Goal: Task Accomplishment & Management: Use online tool/utility

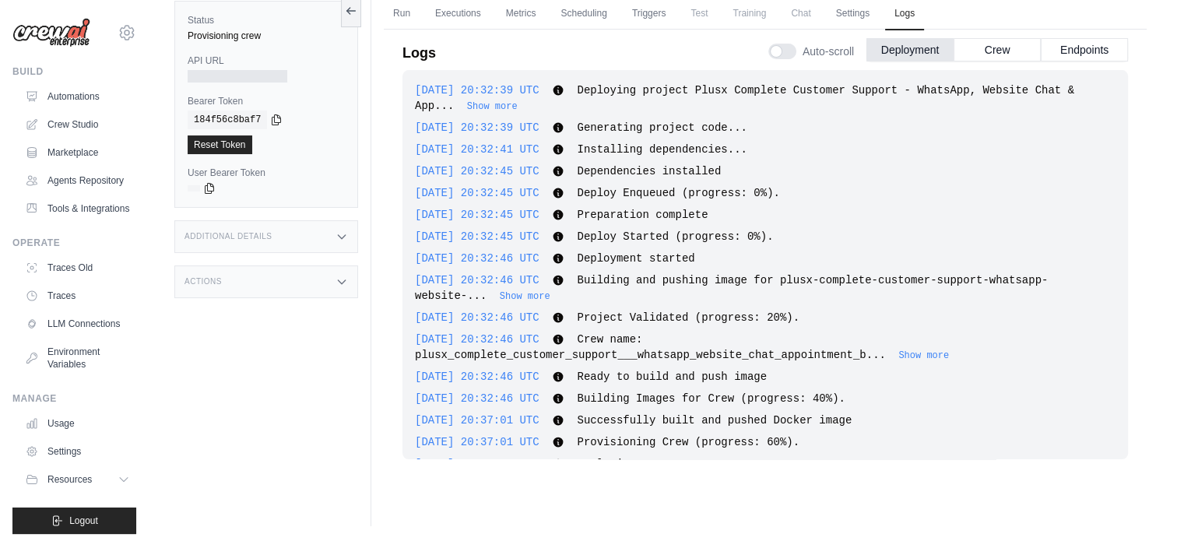
scroll to position [30, 0]
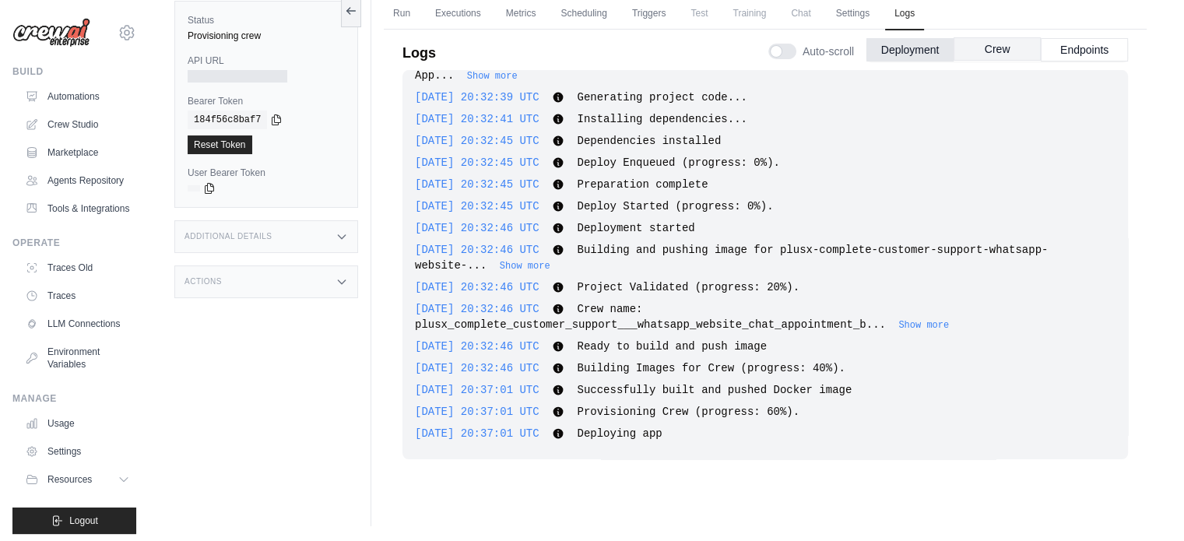
click at [998, 41] on button "Crew" at bounding box center [996, 48] width 87 height 23
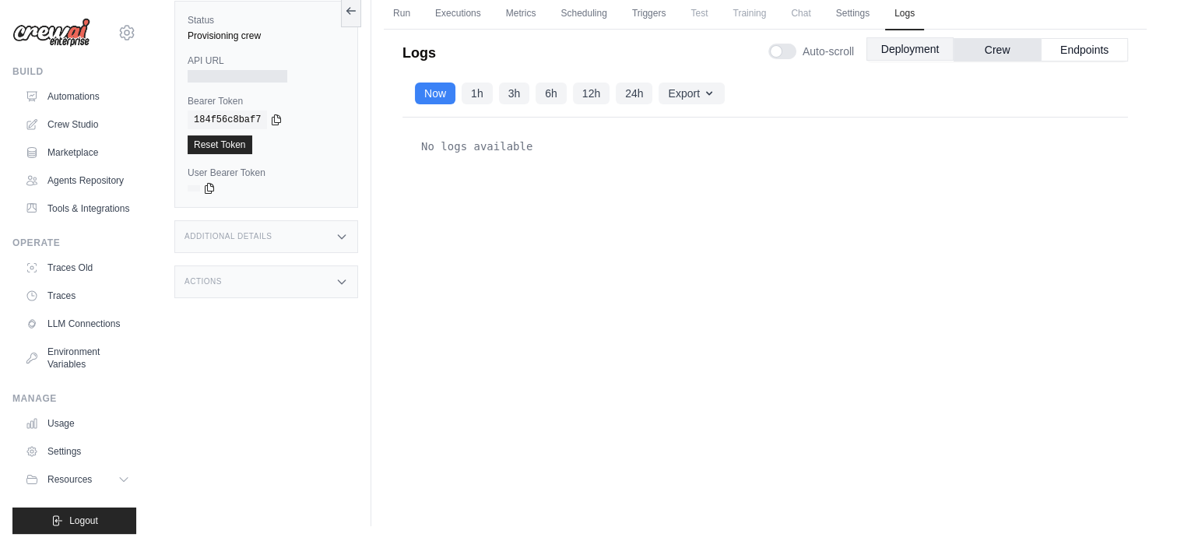
click at [920, 52] on button "Deployment" at bounding box center [909, 48] width 87 height 23
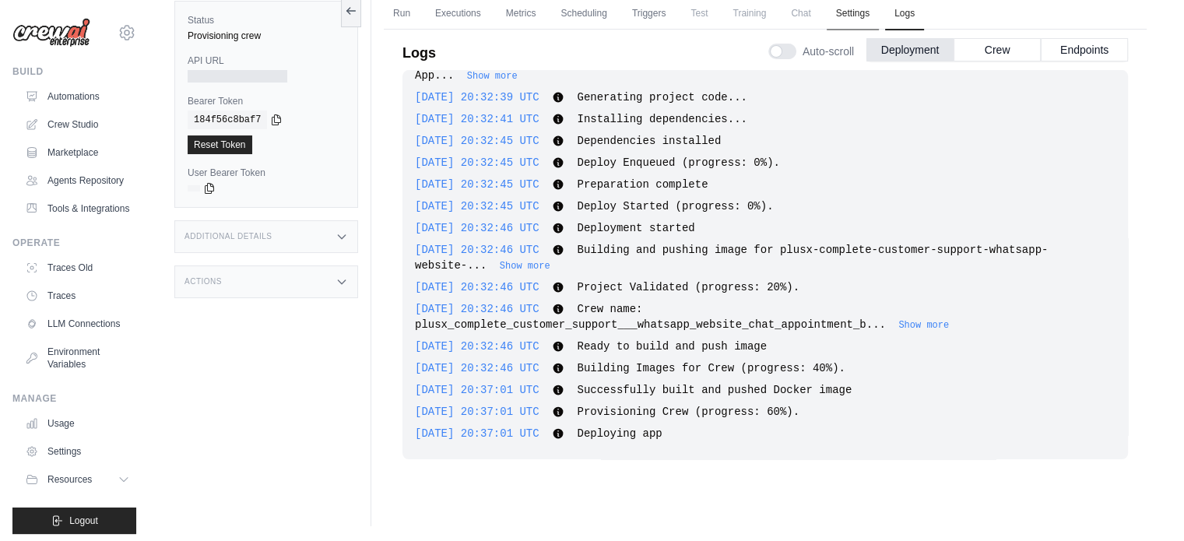
click at [855, 13] on link "Settings" at bounding box center [852, 14] width 52 height 33
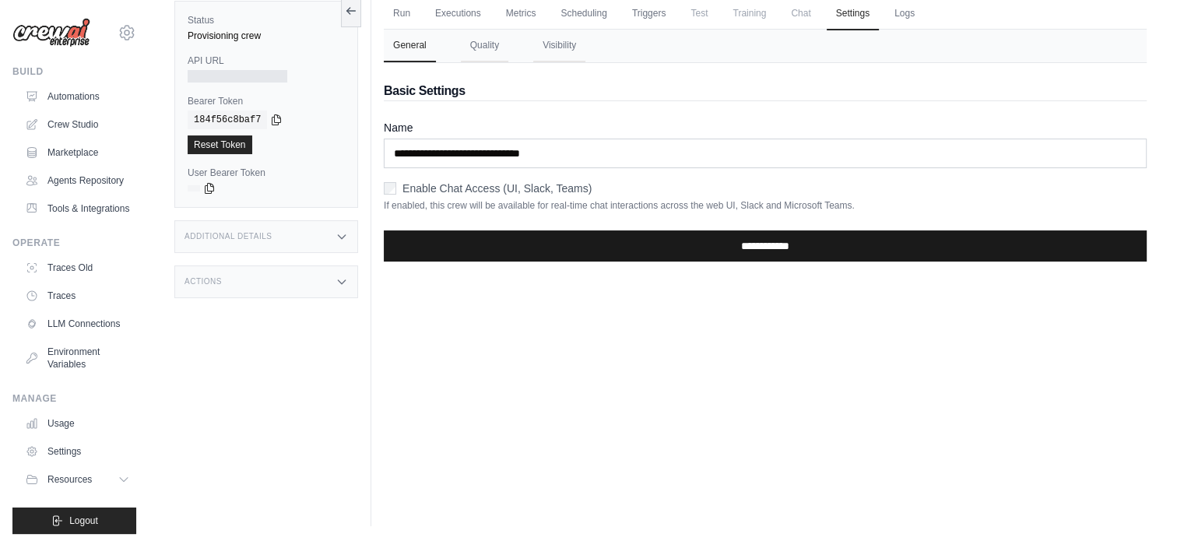
click at [735, 239] on input "**********" at bounding box center [765, 245] width 763 height 31
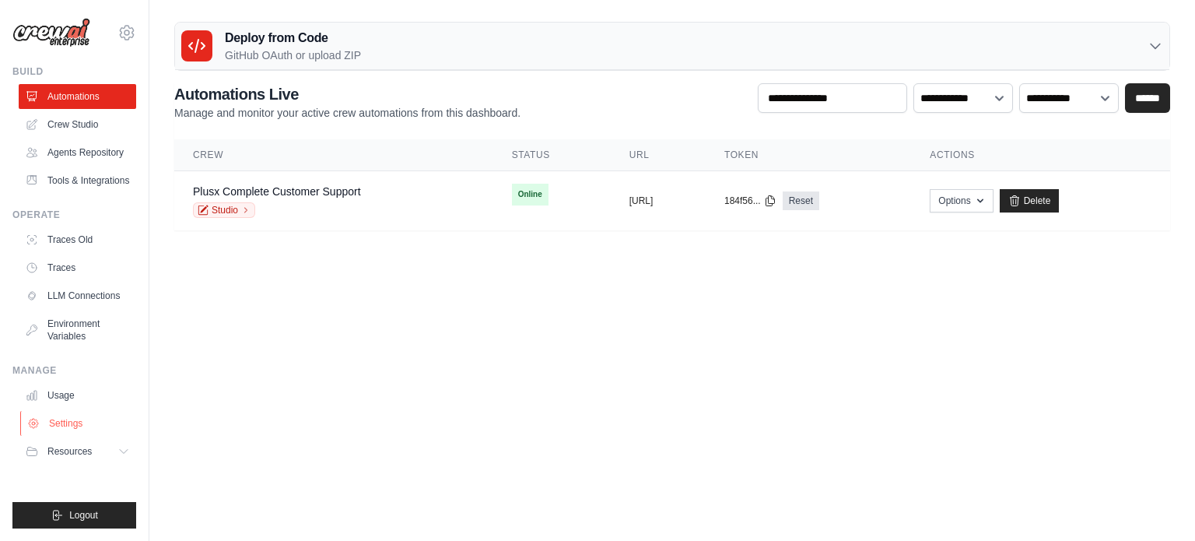
click at [72, 422] on link "Settings" at bounding box center [79, 423] width 118 height 25
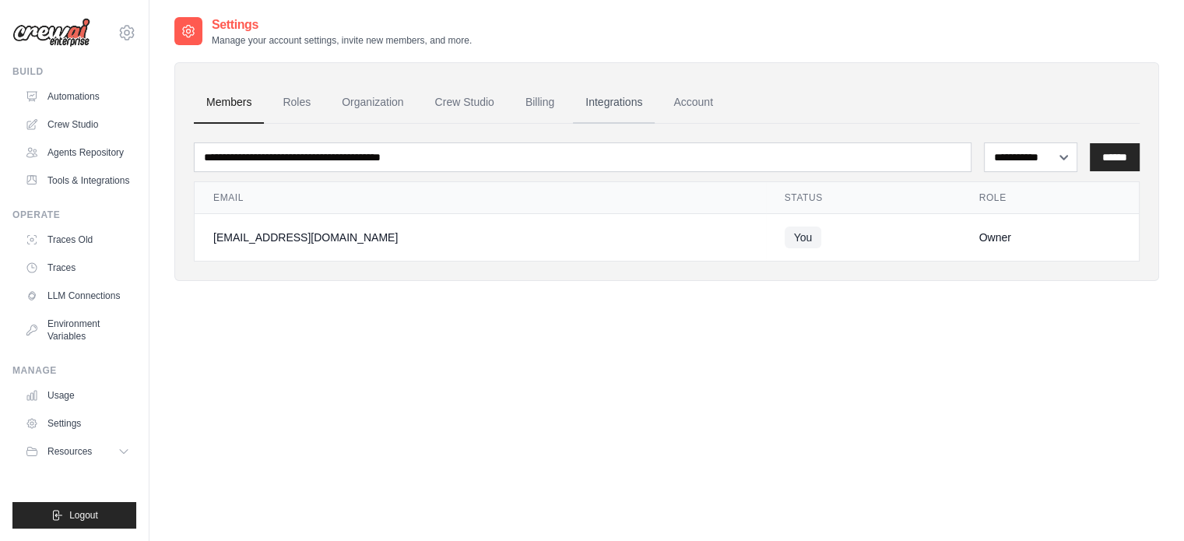
click at [604, 99] on link "Integrations" at bounding box center [614, 103] width 82 height 42
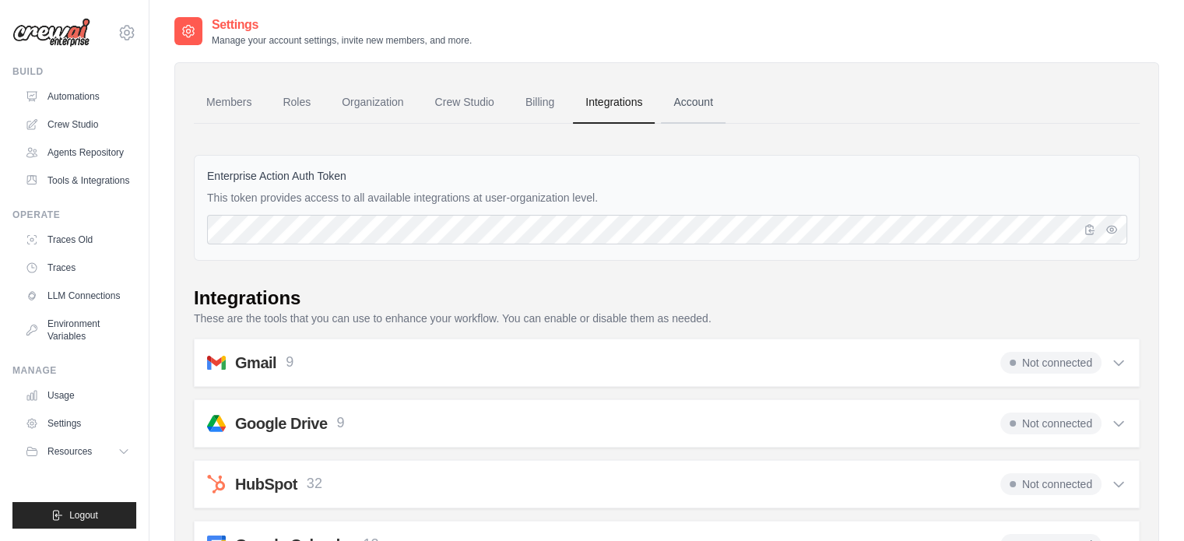
click at [722, 102] on link "Account" at bounding box center [693, 103] width 65 height 42
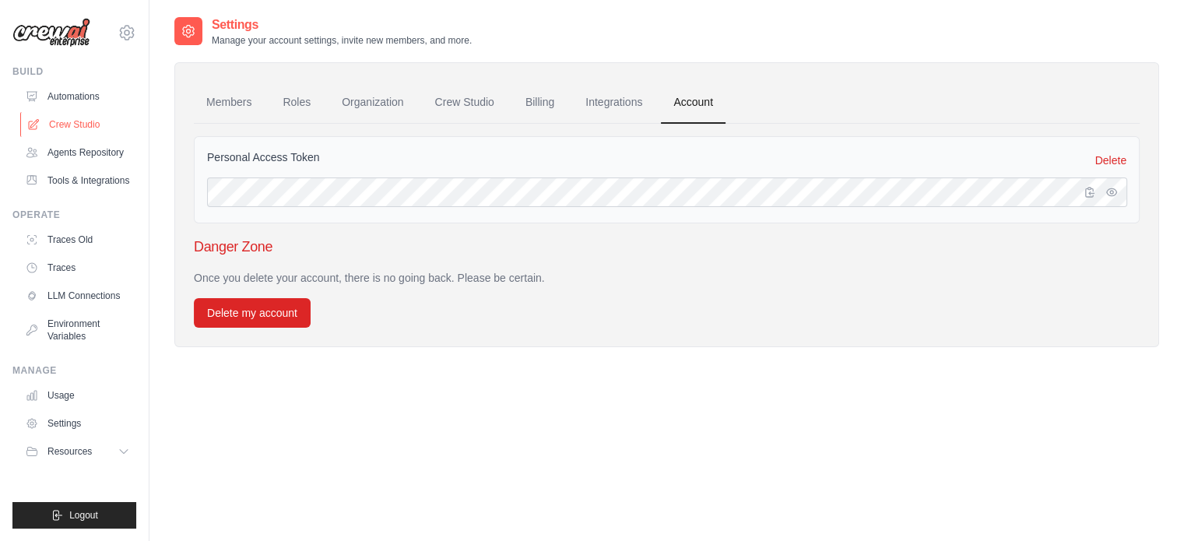
click at [75, 128] on link "Crew Studio" at bounding box center [79, 124] width 118 height 25
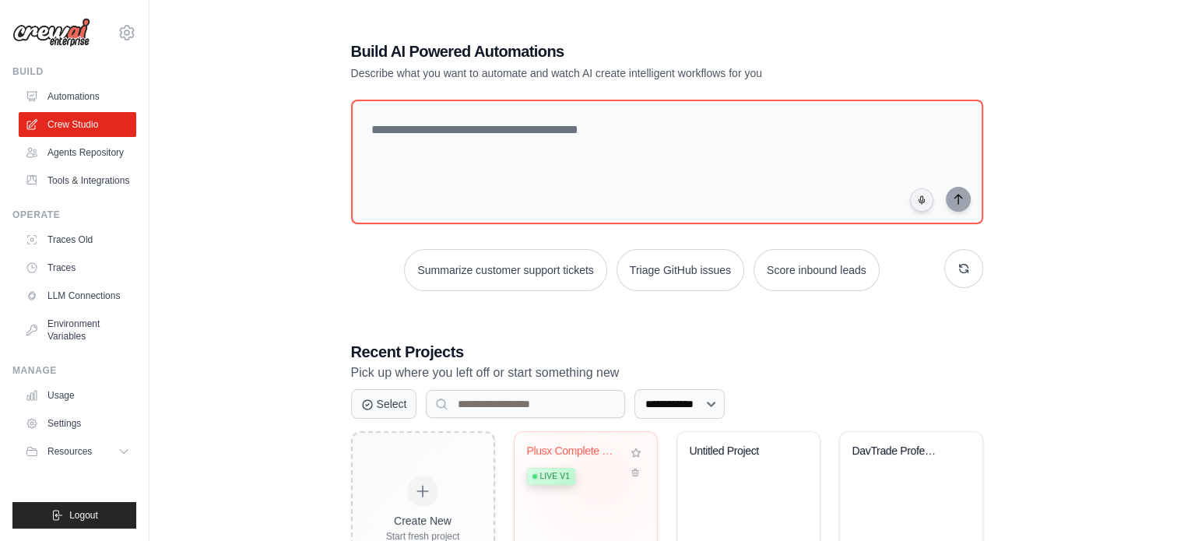
click at [599, 475] on div "Live v1" at bounding box center [574, 475] width 94 height 21
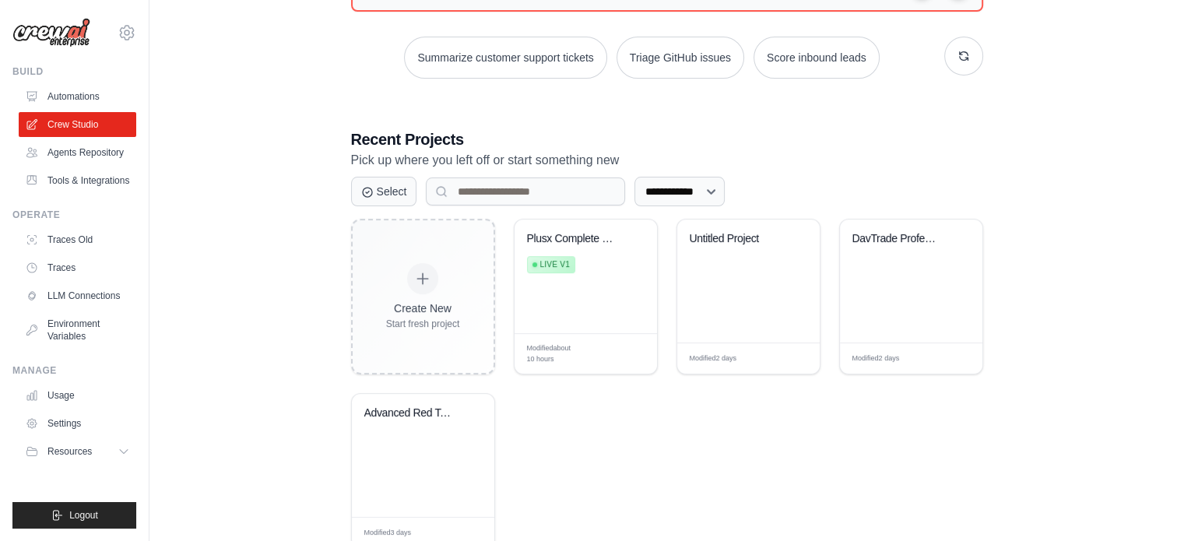
scroll to position [259, 0]
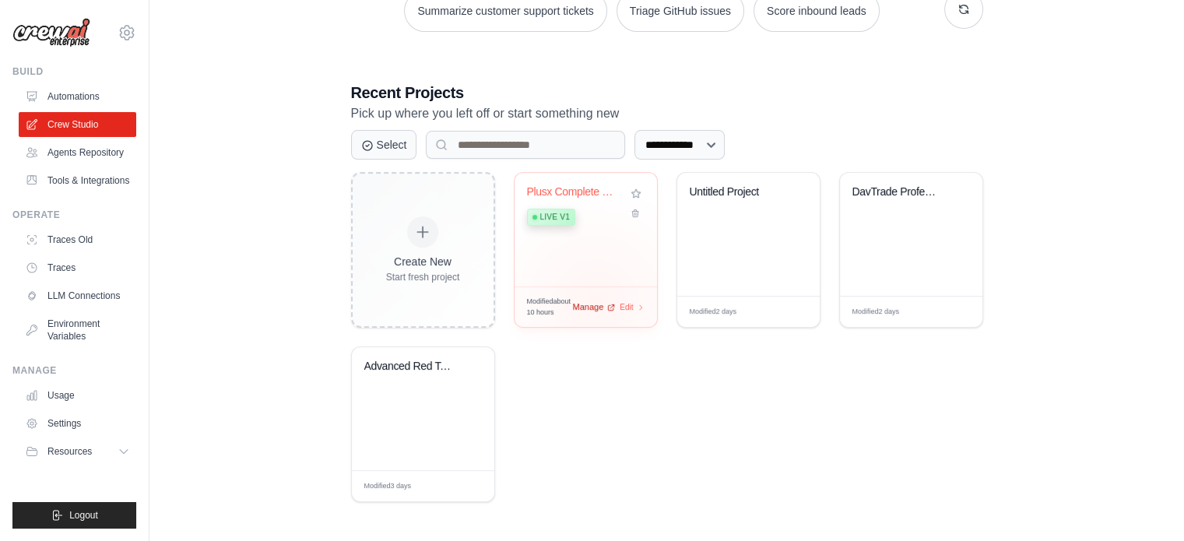
click at [595, 301] on span "Manage" at bounding box center [588, 306] width 31 height 13
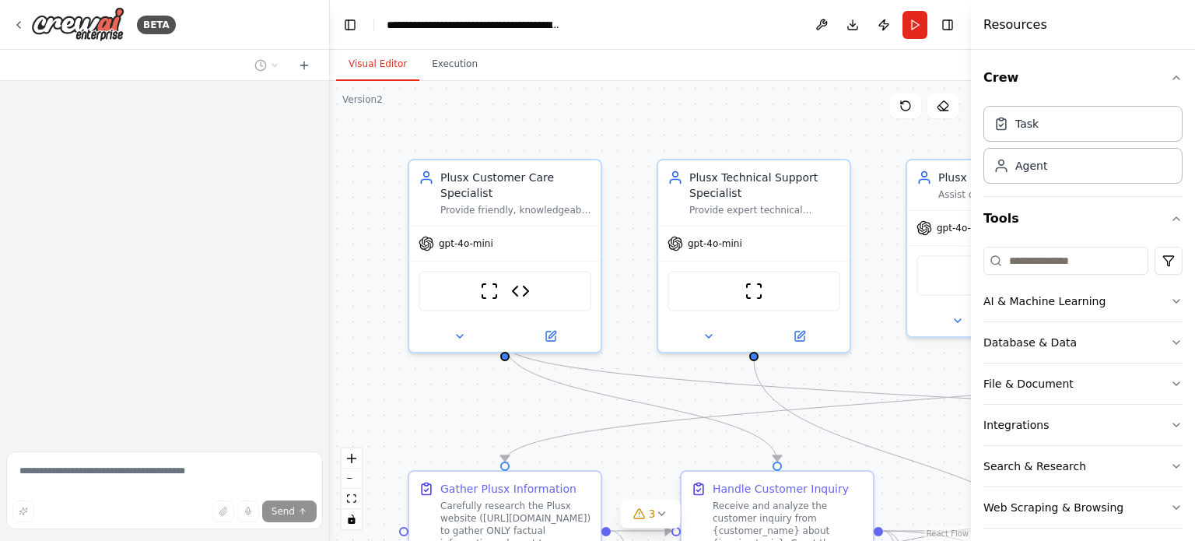
click at [599, 475] on div "Gather Plusx Information Carefully research the Plusx website (https://plusxtld…" at bounding box center [504, 515] width 191 height 87
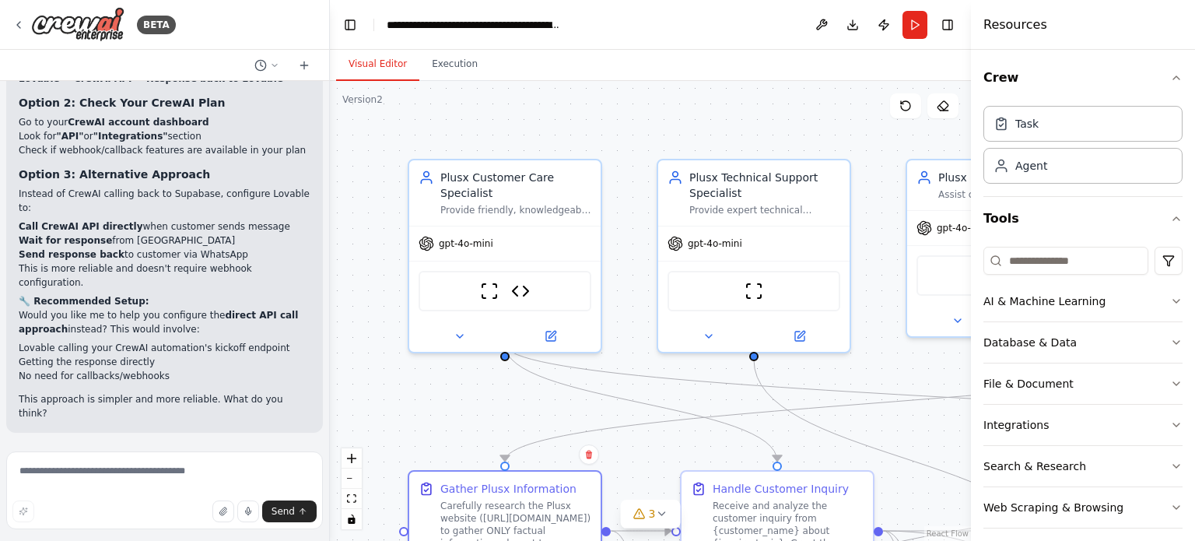
scroll to position [54, 0]
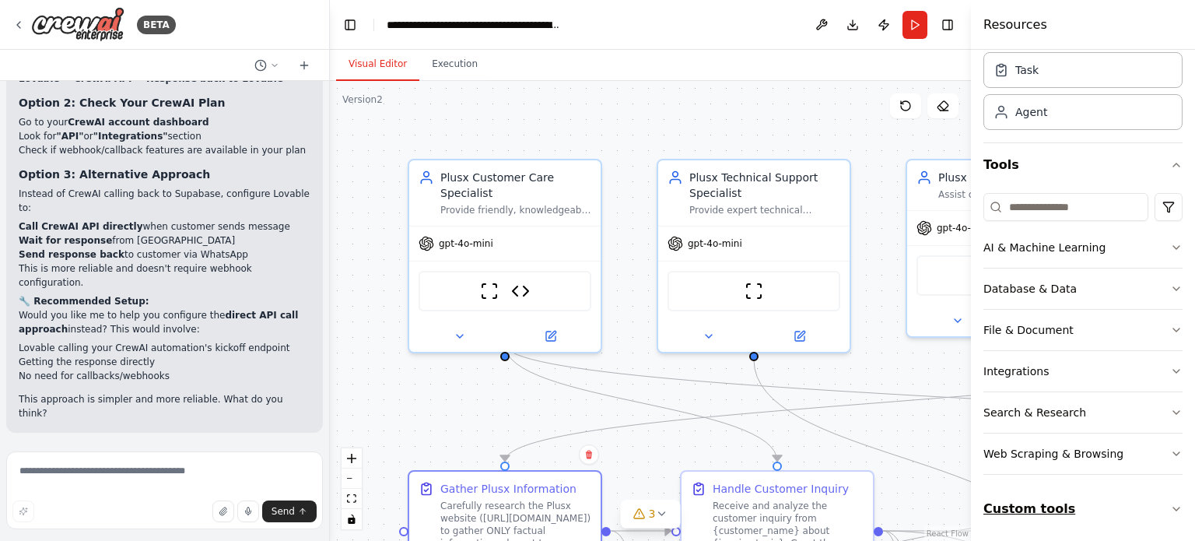
click at [1170, 507] on icon "button" at bounding box center [1176, 509] width 12 height 12
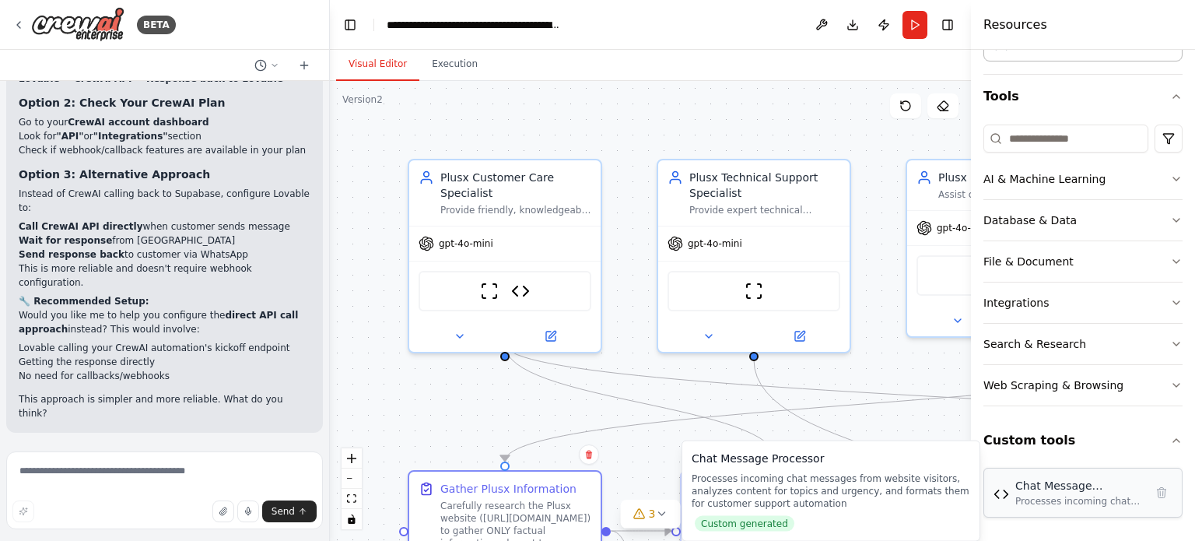
click at [1071, 496] on div "Processes incoming chat messages from website visitors, analyzes content for to…" at bounding box center [1080, 501] width 129 height 12
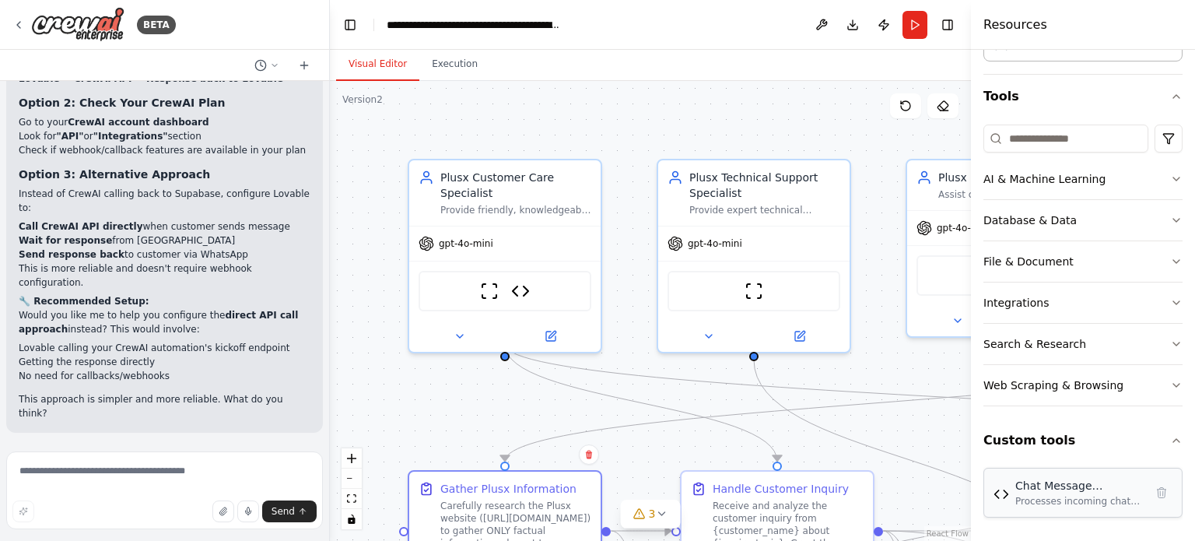
click at [1071, 496] on div "Processes incoming chat messages from website visitors, analyzes content for to…" at bounding box center [1080, 501] width 129 height 12
click at [1011, 496] on div "Chat Message Processor Processes incoming chat messages from website visitors, …" at bounding box center [1083, 493] width 179 height 30
click at [1042, 490] on div "Chat Message Processor" at bounding box center [1080, 486] width 129 height 16
click at [1041, 301] on div "Integrations" at bounding box center [1016, 303] width 65 height 16
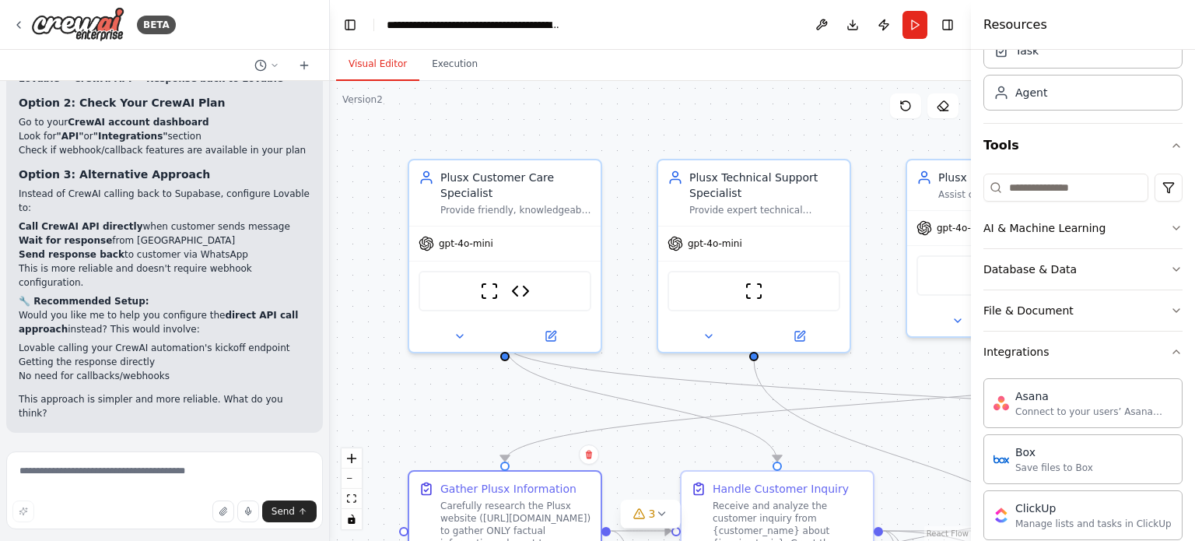
scroll to position [0, 0]
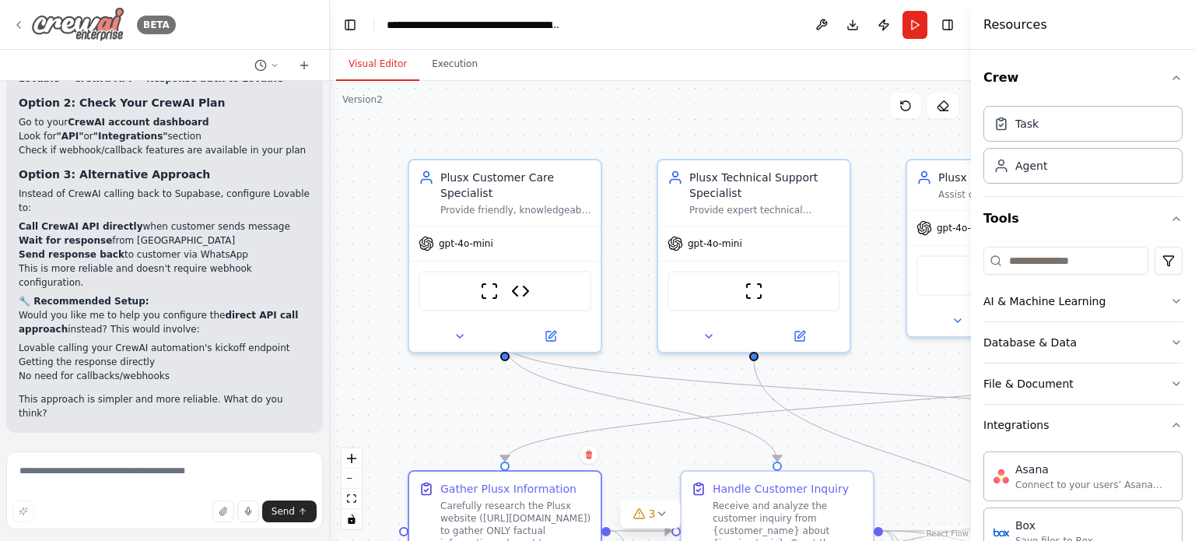
click at [19, 23] on icon at bounding box center [18, 25] width 3 height 6
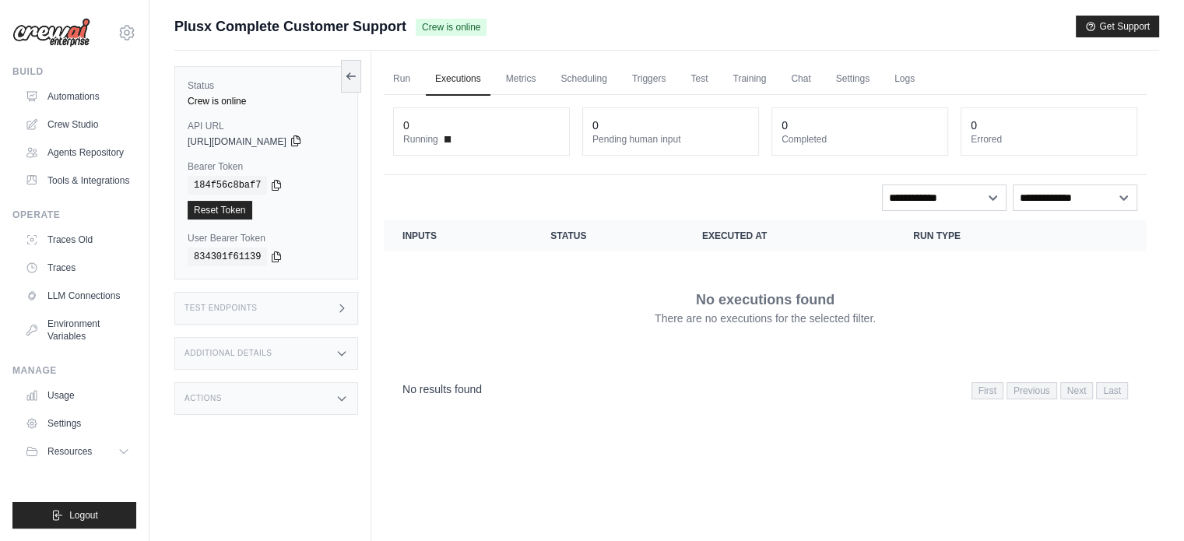
click at [300, 138] on icon at bounding box center [295, 141] width 9 height 10
click at [302, 146] on icon at bounding box center [296, 141] width 12 height 12
click at [271, 181] on icon at bounding box center [276, 184] width 12 height 12
click at [335, 307] on div "Test Endpoints" at bounding box center [266, 308] width 184 height 33
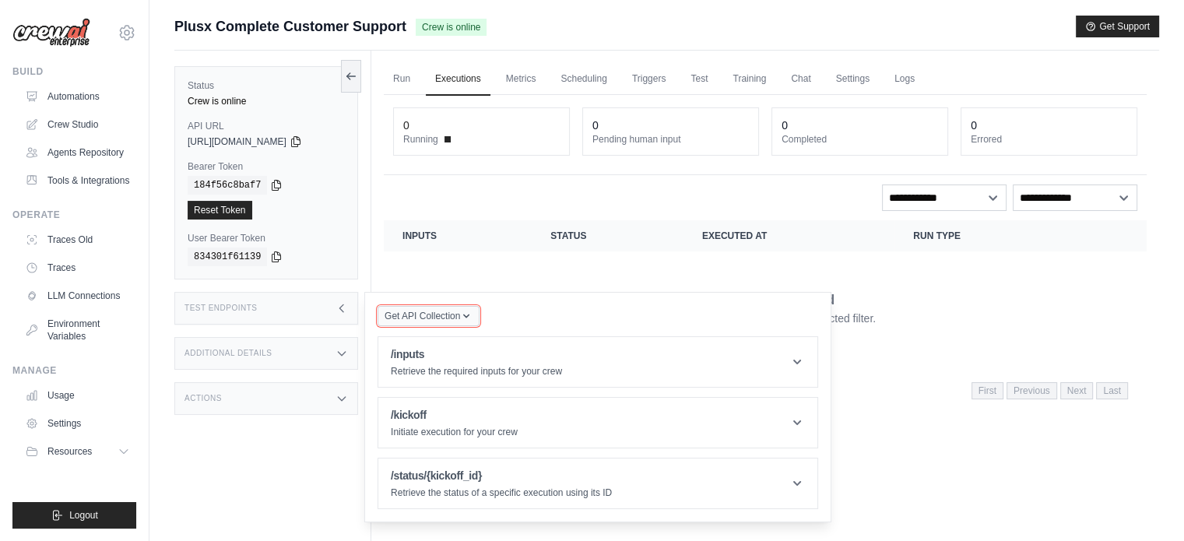
click at [462, 314] on icon "button" at bounding box center [466, 316] width 12 height 12
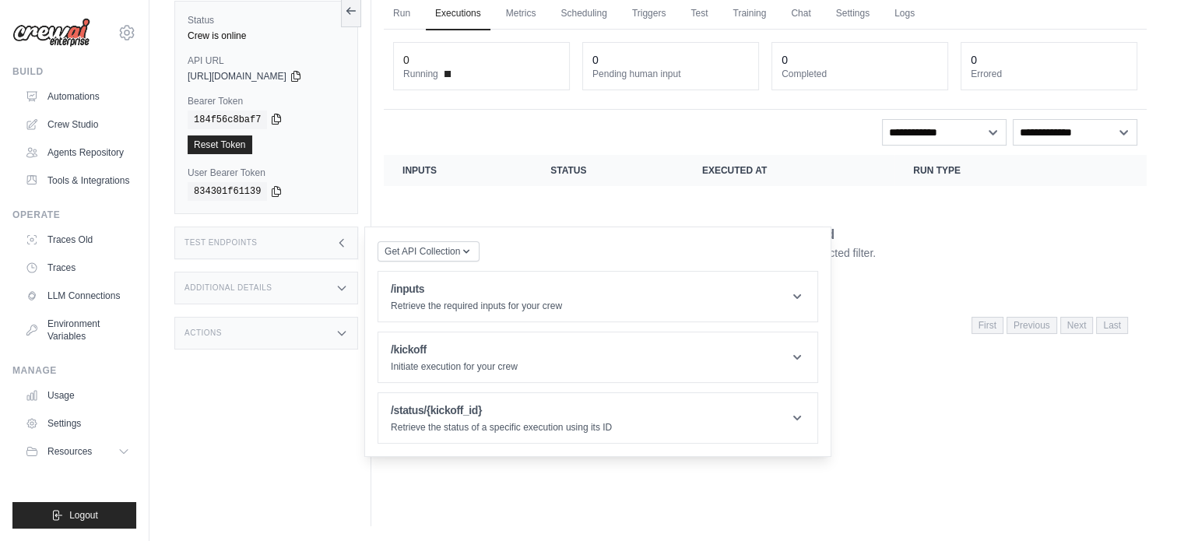
click at [270, 118] on icon at bounding box center [276, 119] width 12 height 12
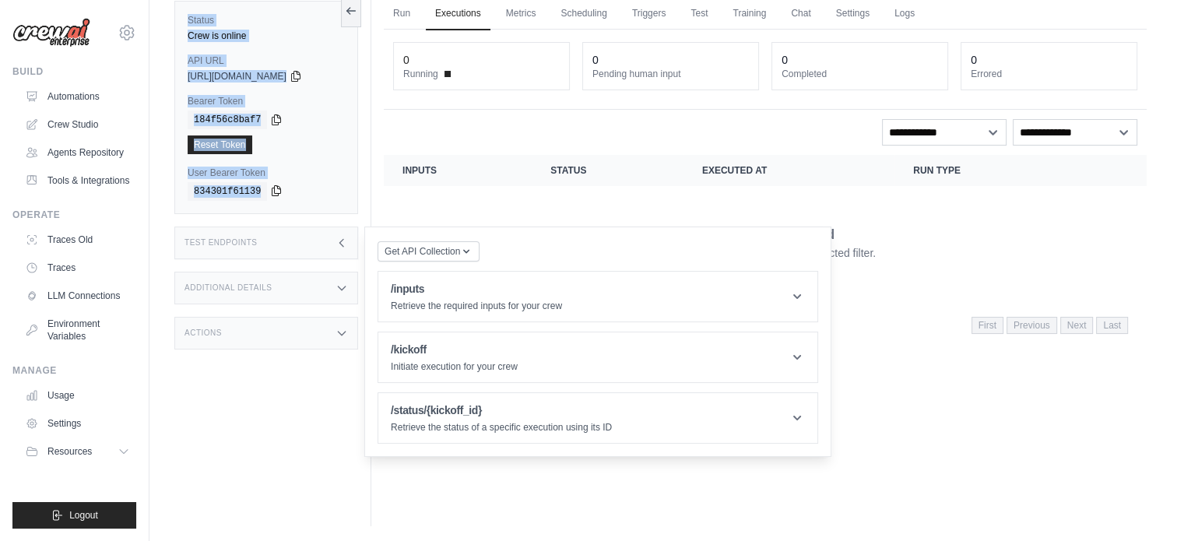
drag, startPoint x: 186, startPoint y: 16, endPoint x: 272, endPoint y: 192, distance: 196.3
click at [272, 192] on div "Status Crew is online API URL copied https://plusx-complete-customer-support-wh…" at bounding box center [266, 107] width 184 height 213
copy div "Status Crew is online API URL copied https://plusx-complete-customer-support-wh…"
click at [339, 136] on div "Reset Token" at bounding box center [266, 144] width 157 height 19
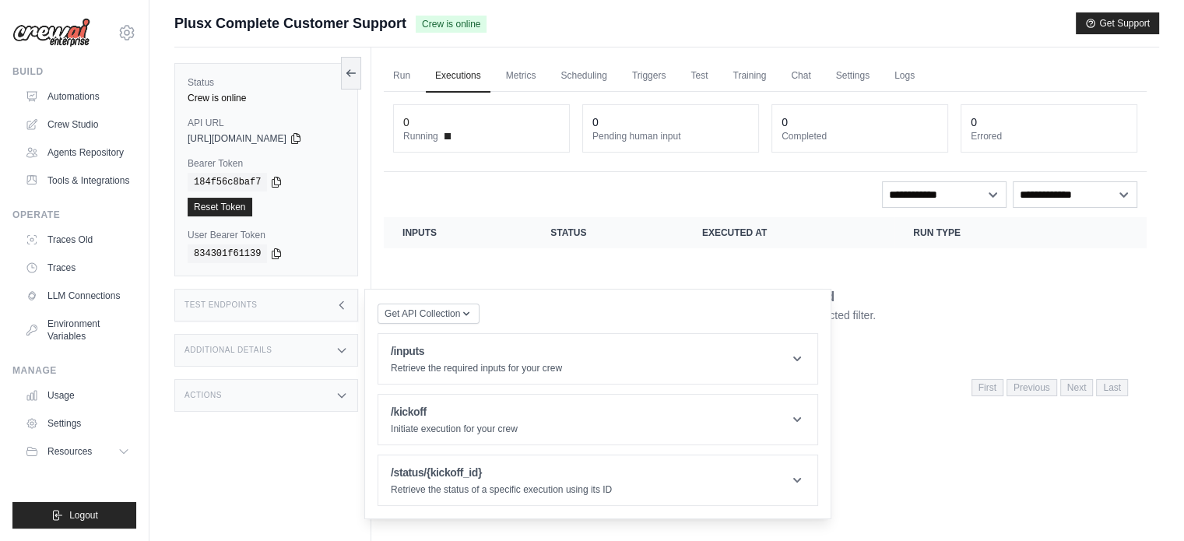
scroll to position [0, 0]
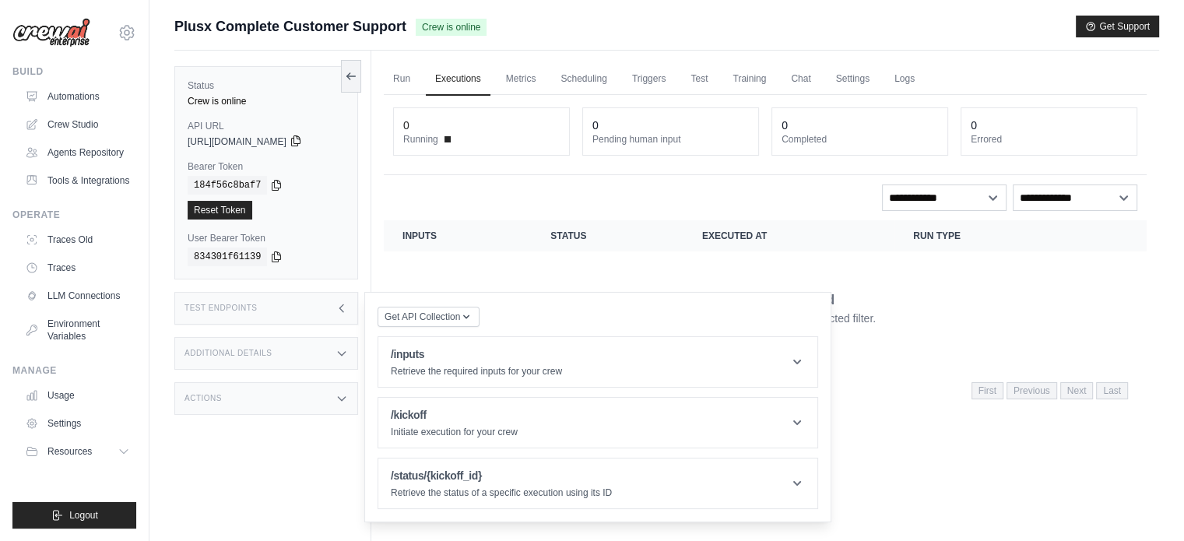
click at [302, 142] on icon at bounding box center [296, 141] width 12 height 12
click at [841, 79] on link "Settings" at bounding box center [852, 79] width 52 height 33
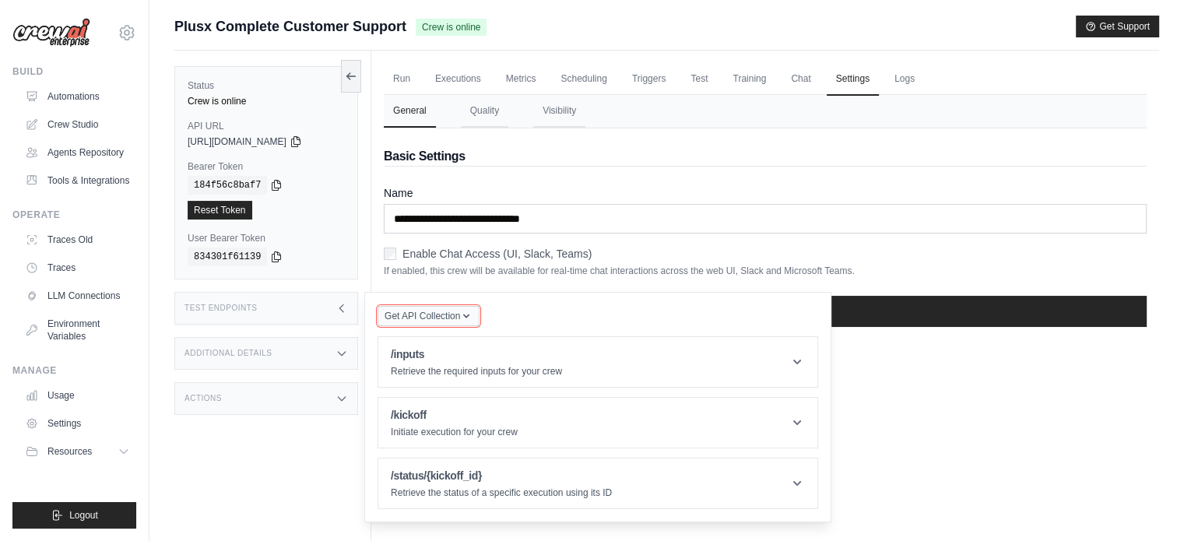
click at [448, 311] on span "Get API Collection" at bounding box center [421, 316] width 75 height 12
click at [575, 198] on label "Name" at bounding box center [765, 193] width 763 height 16
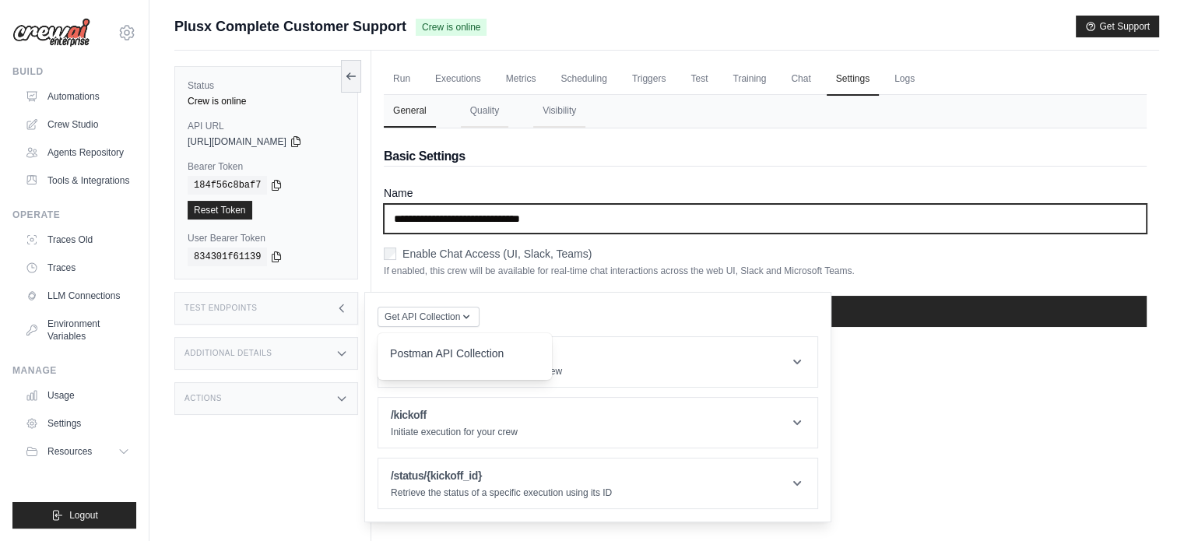
click at [575, 204] on input "**********" at bounding box center [765, 219] width 763 height 30
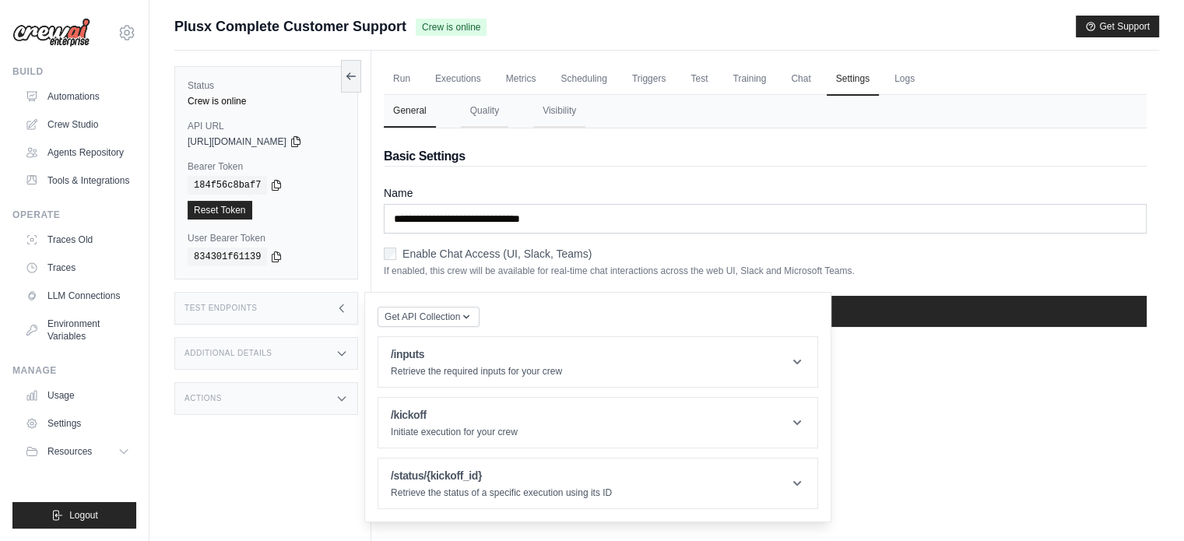
click at [342, 398] on icon at bounding box center [341, 398] width 12 height 12
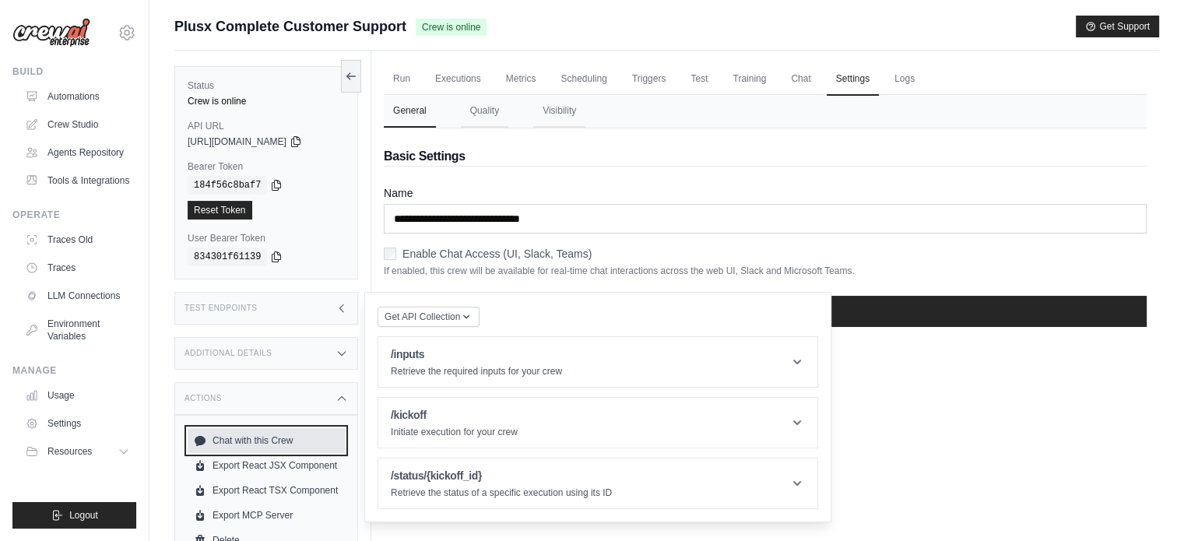
click at [265, 436] on link "Chat with this Crew" at bounding box center [266, 440] width 157 height 25
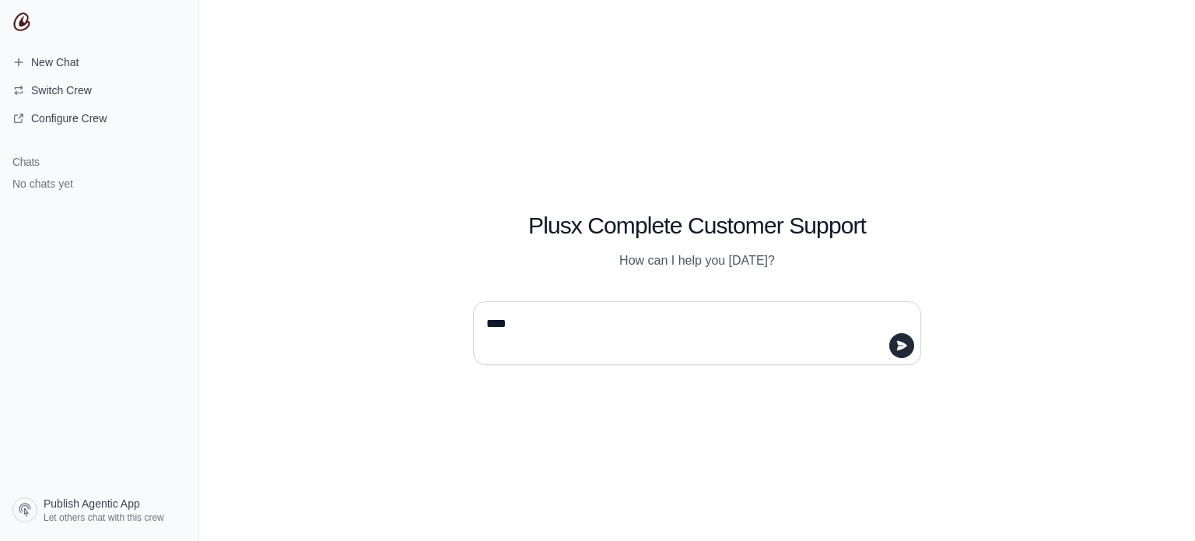
type textarea "*****"
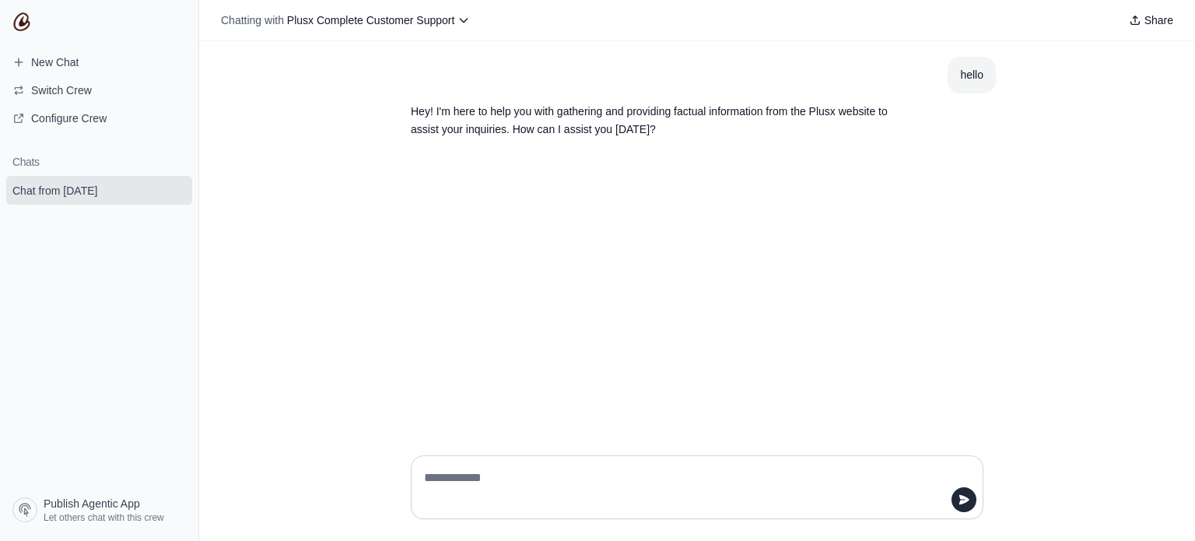
click at [474, 485] on textarea at bounding box center [692, 487] width 543 height 44
type textarea "**********"
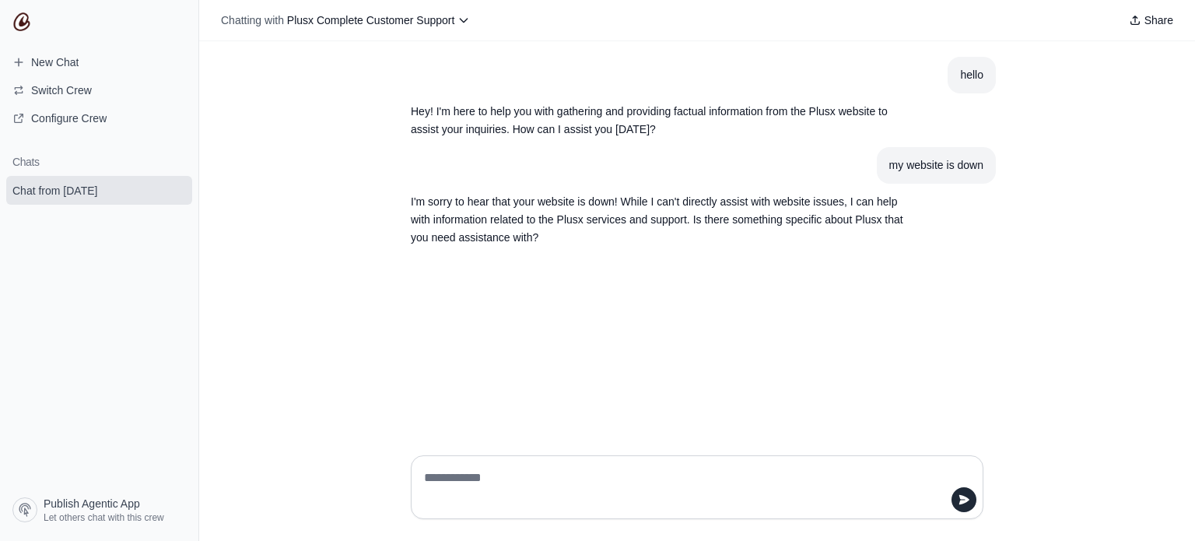
click at [479, 482] on textarea at bounding box center [692, 487] width 543 height 44
type textarea "****"
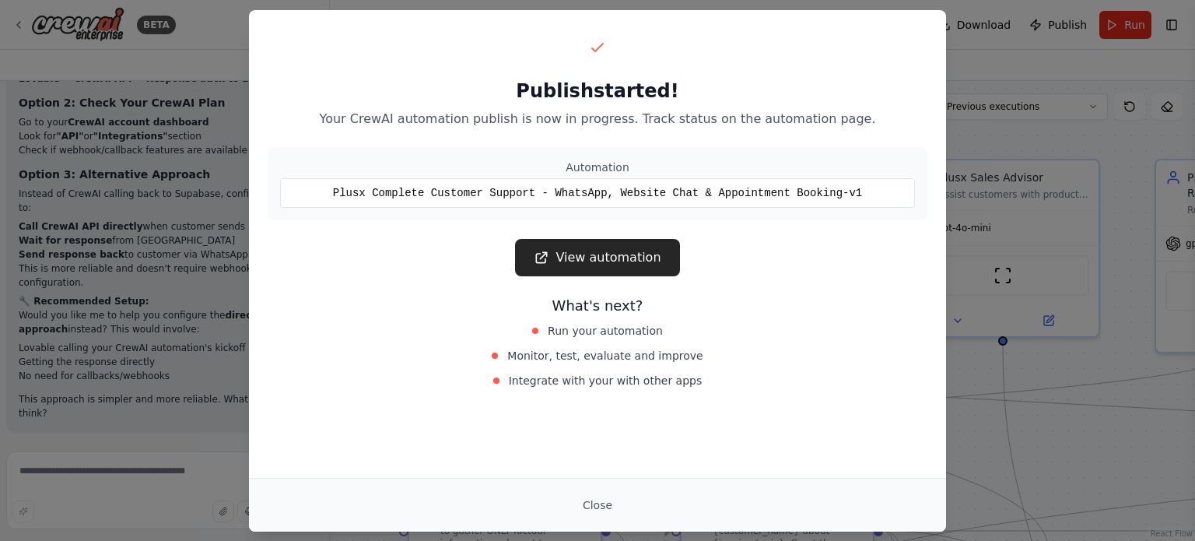
click at [997, 129] on div "Publish started! Your CrewAI automation publish is now in progress. Track statu…" at bounding box center [597, 270] width 1195 height 541
